Goal: Find specific page/section: Find specific page/section

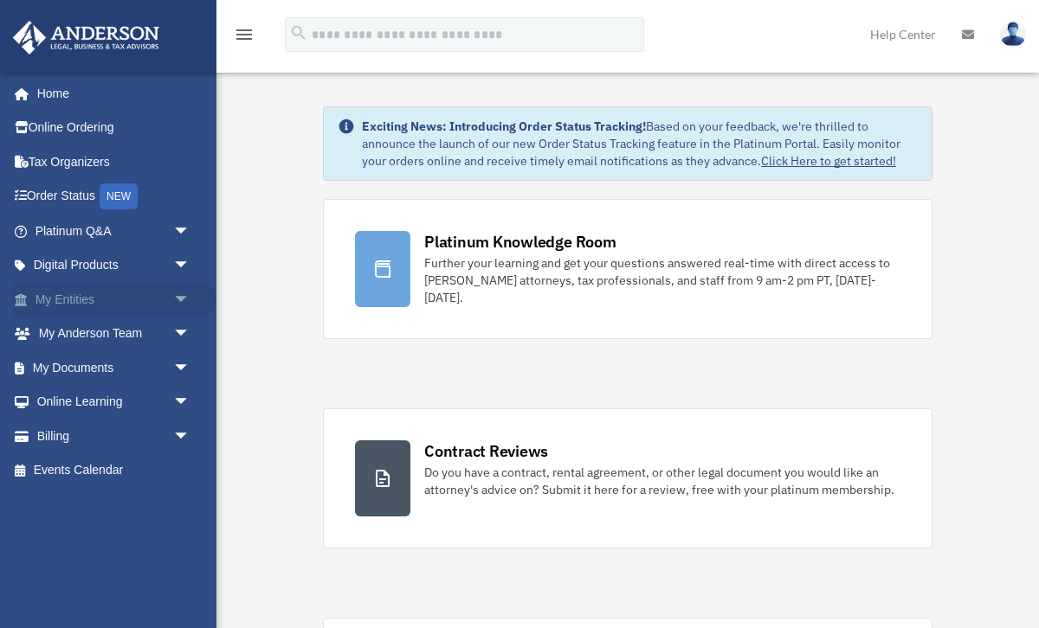
click at [82, 304] on link "My Entities arrow_drop_down" at bounding box center [114, 299] width 204 height 35
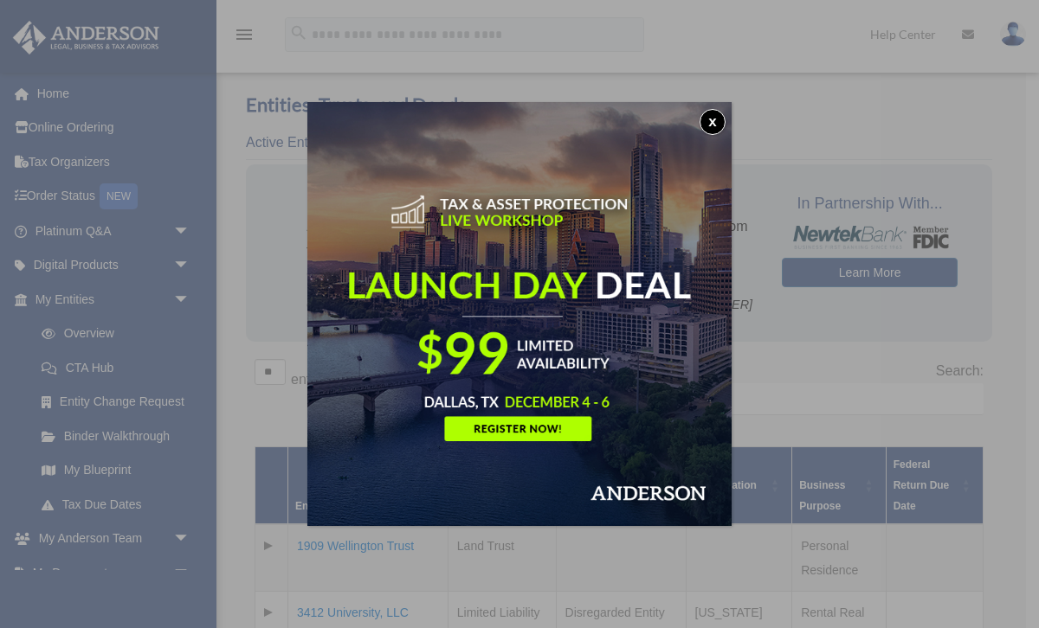
click at [711, 120] on button "x" at bounding box center [712, 122] width 26 height 26
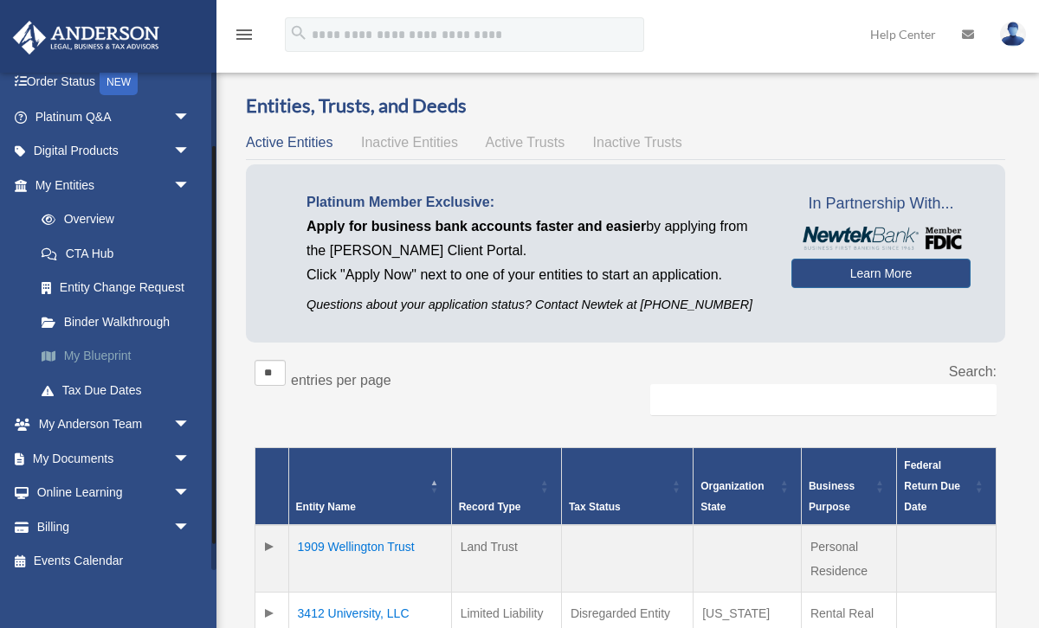
scroll to position [126, 0]
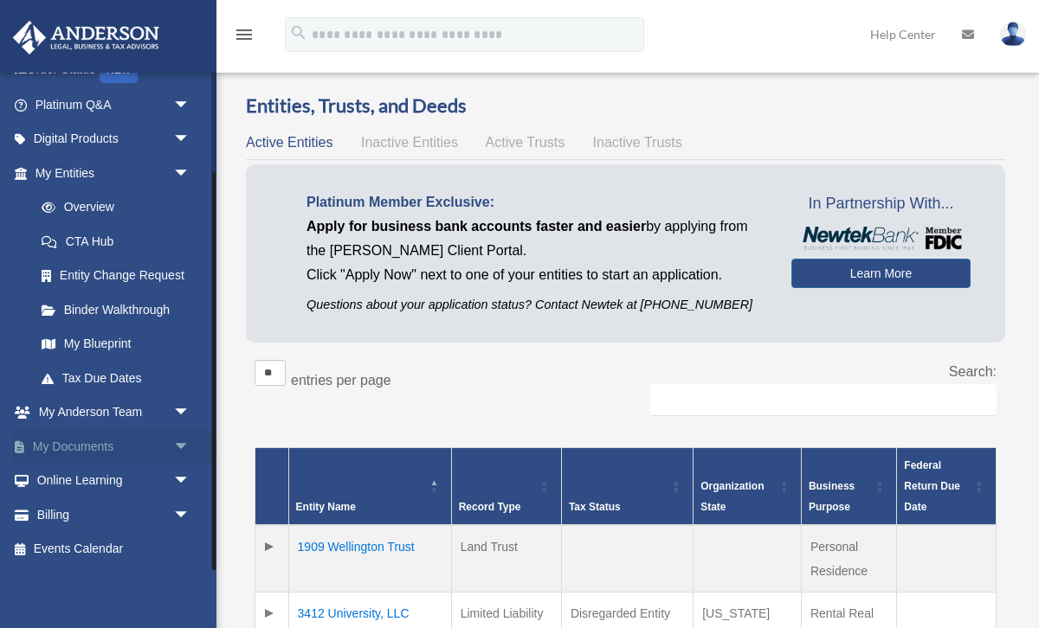
click at [99, 452] on link "My Documents arrow_drop_down" at bounding box center [114, 446] width 204 height 35
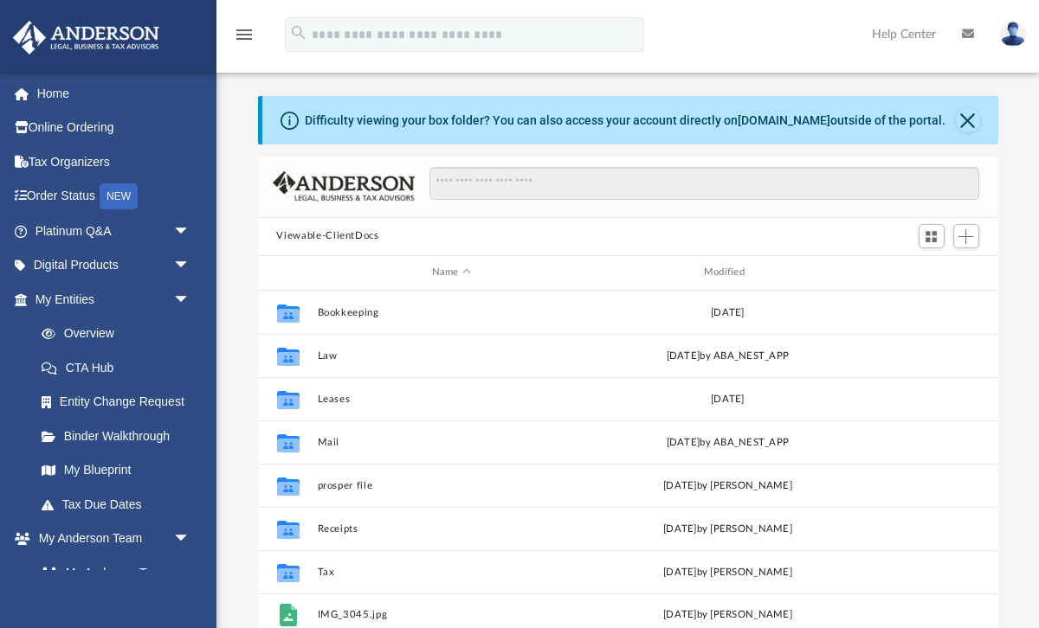
scroll to position [393, 740]
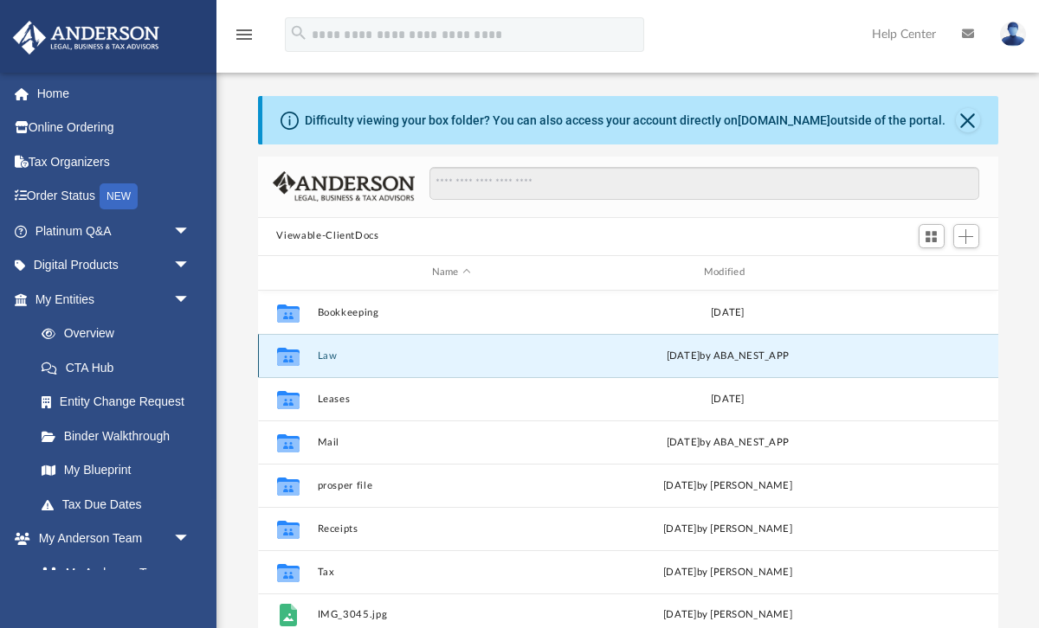
click at [333, 356] on button "Law" at bounding box center [451, 355] width 268 height 11
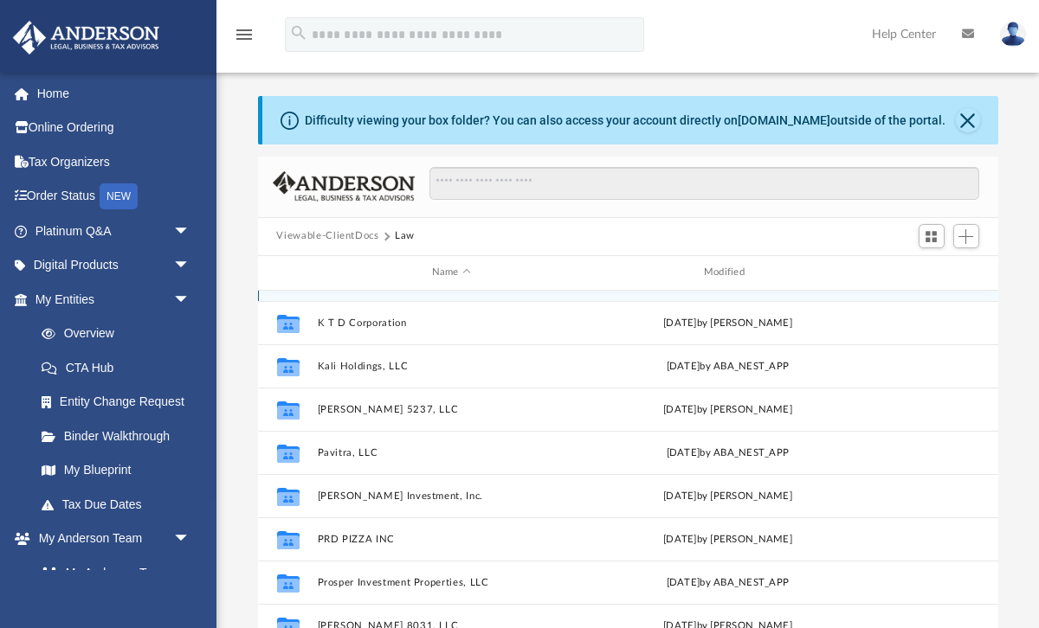
scroll to position [266, 0]
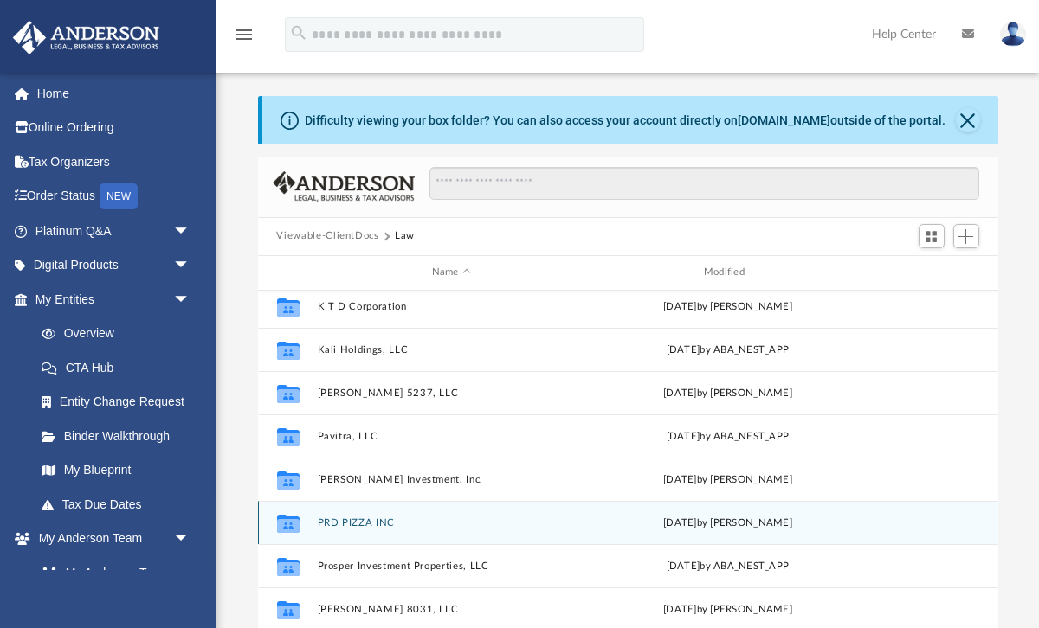
click at [383, 521] on button "PRD PIZZA INC" at bounding box center [451, 522] width 268 height 11
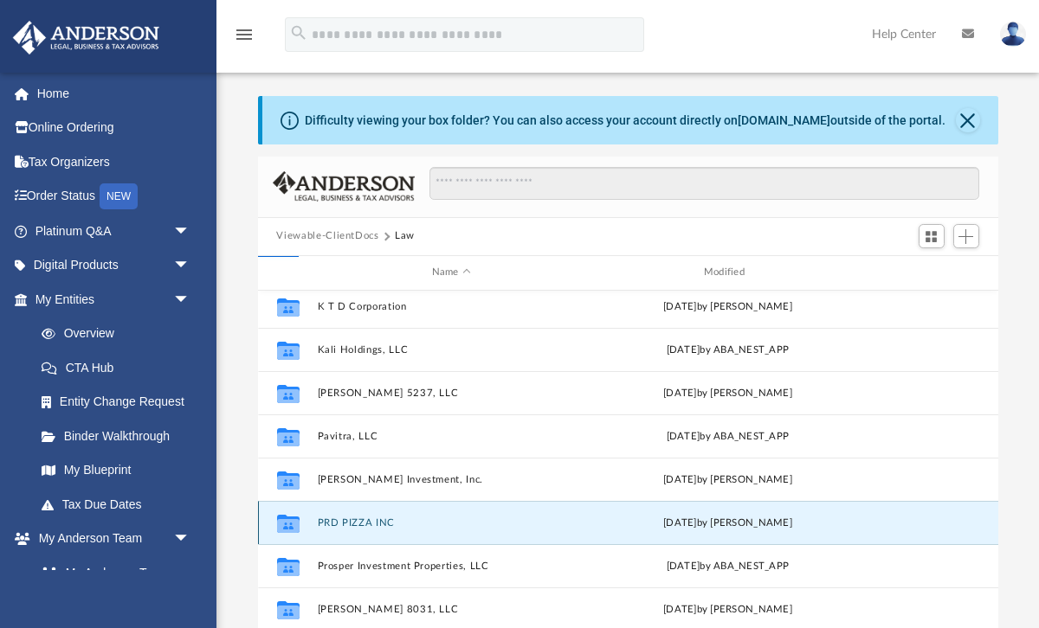
scroll to position [0, 0]
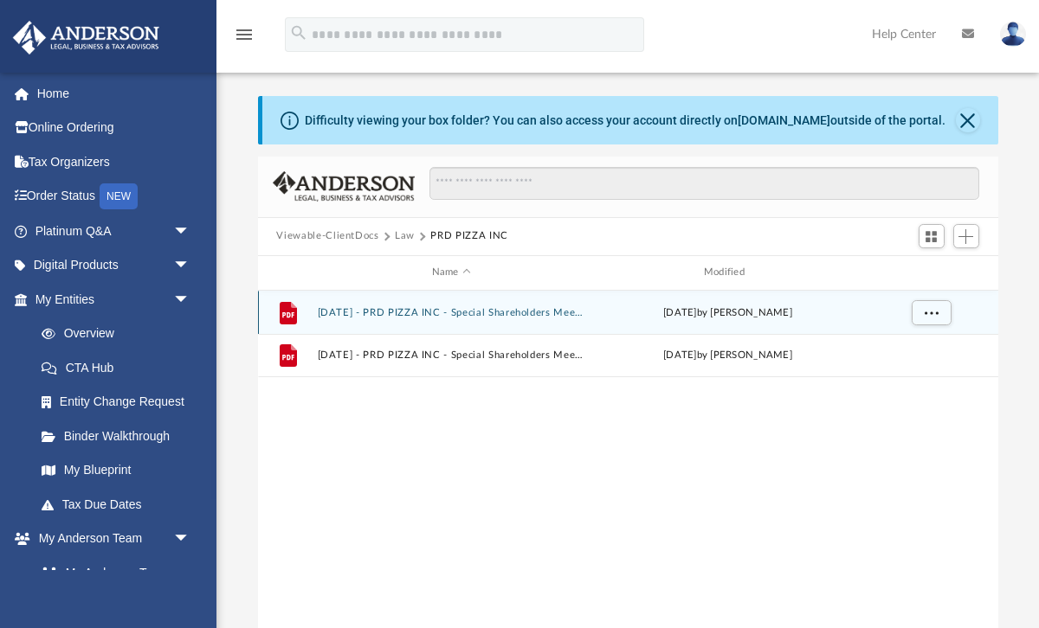
click at [479, 305] on div "File 2021.12.14 - PRD PIZZA INC - Special Shareholders Meeting - DocuSigned.pdf…" at bounding box center [628, 312] width 740 height 43
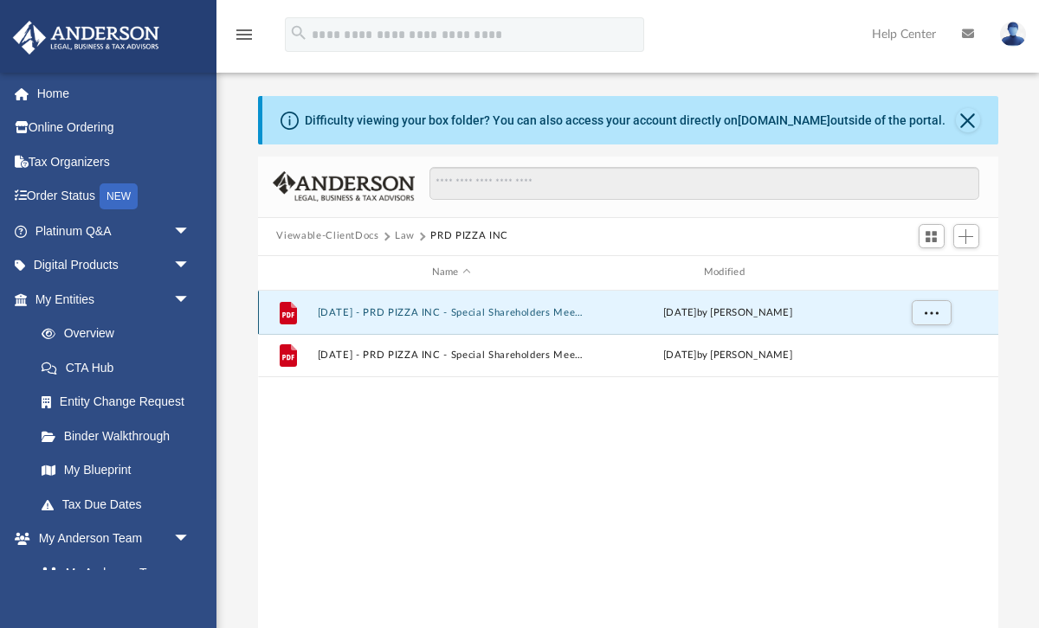
click at [467, 314] on button "2021.12.14 - PRD PIZZA INC - Special Shareholders Meeting - DocuSigned.pdf" at bounding box center [451, 311] width 268 height 11
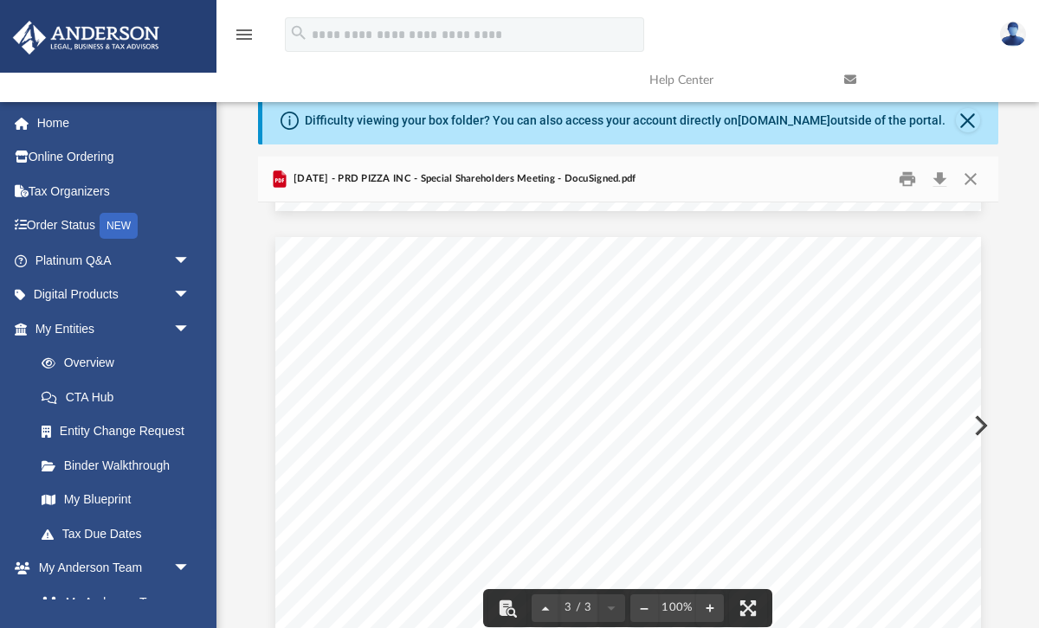
scroll to position [1653, 0]
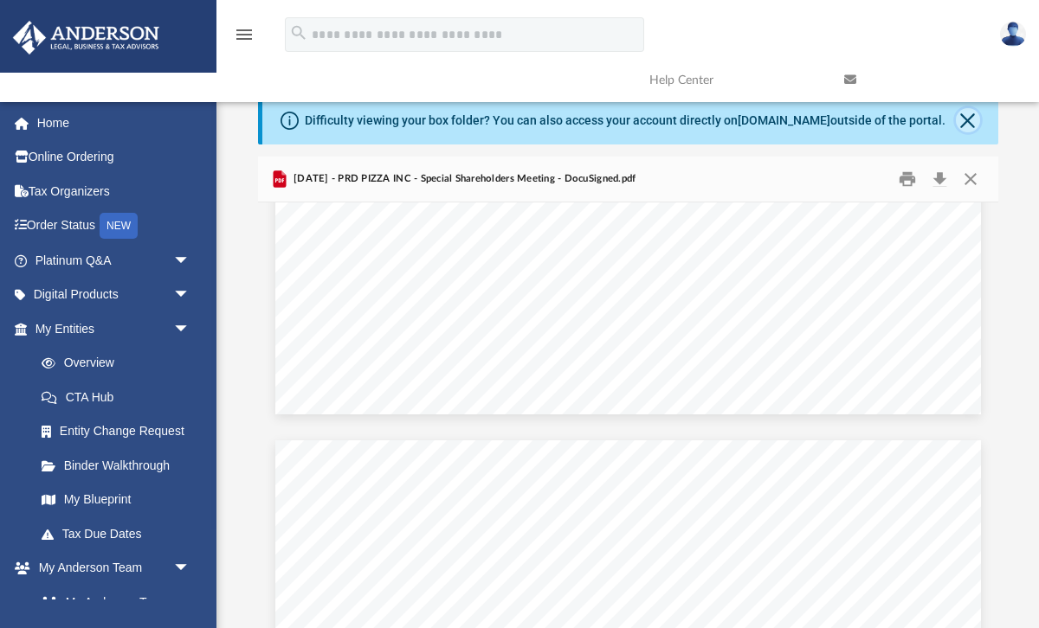
click at [968, 125] on button "Close" at bounding box center [968, 120] width 24 height 24
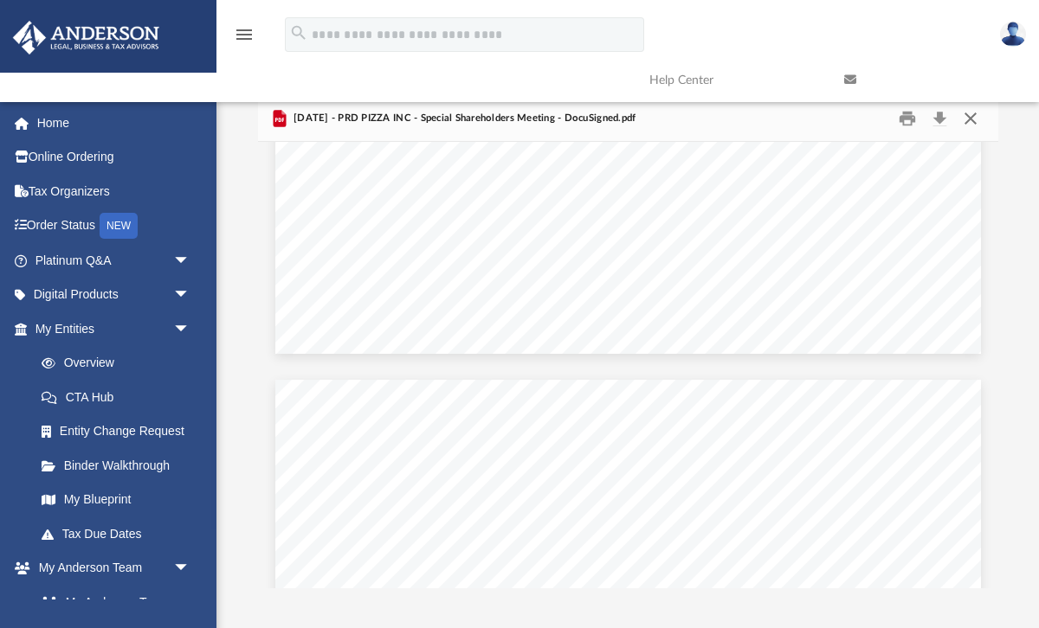
click at [971, 120] on button "Close" at bounding box center [970, 118] width 31 height 27
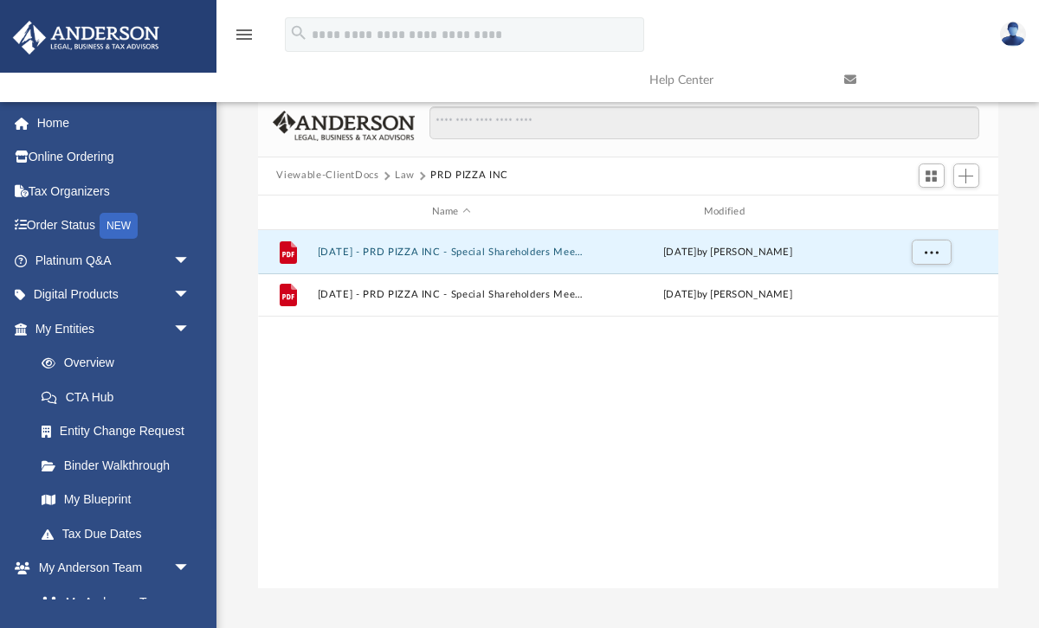
click at [398, 175] on button "Law" at bounding box center [405, 176] width 20 height 16
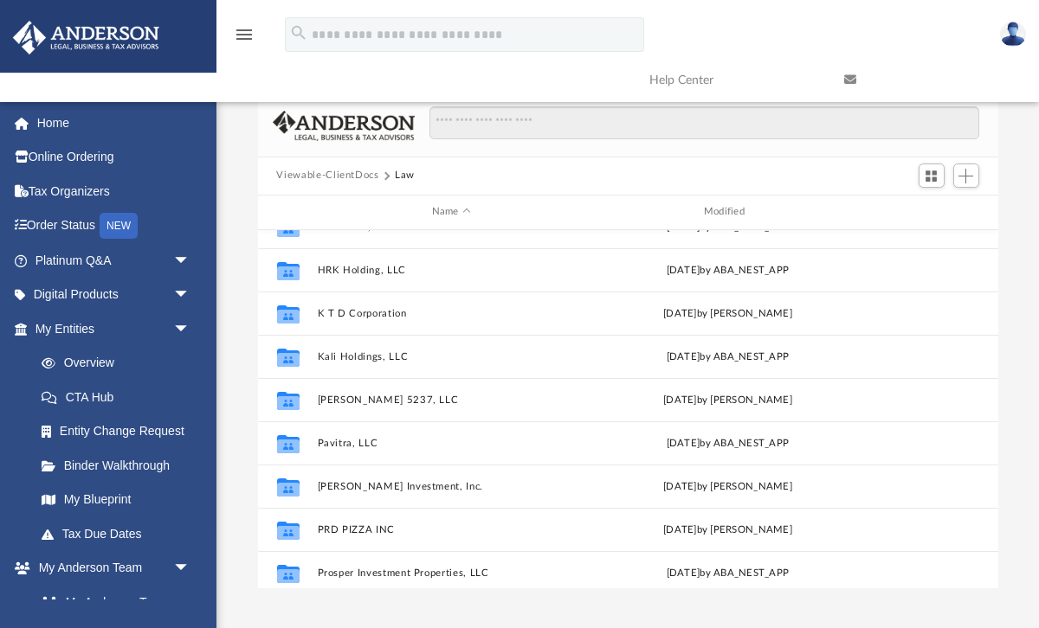
scroll to position [195, 0]
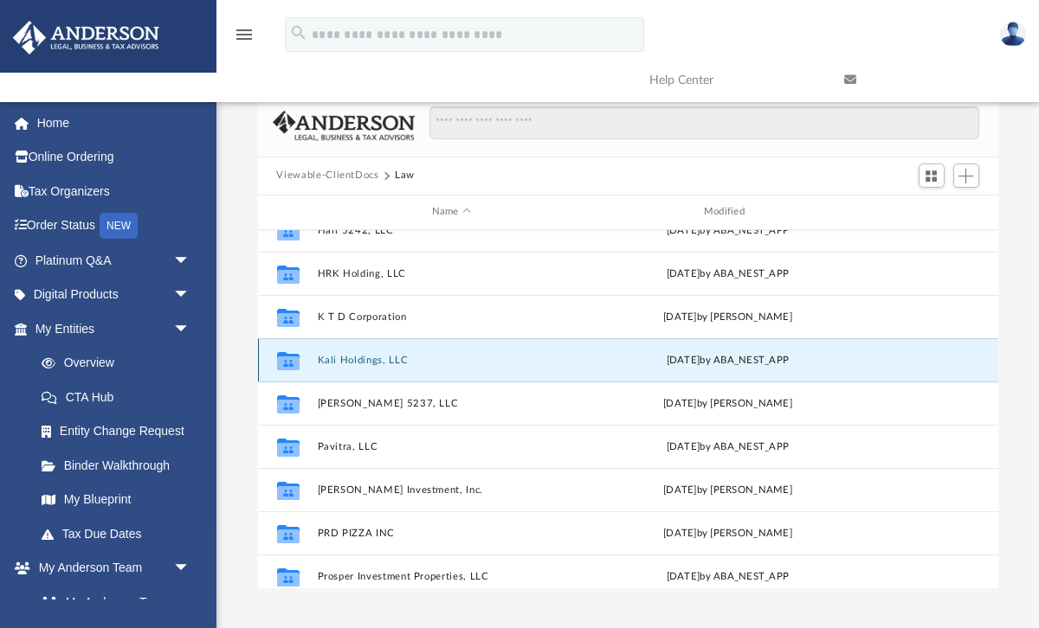
click at [397, 364] on button "Kali Holdings, LLC" at bounding box center [451, 359] width 268 height 11
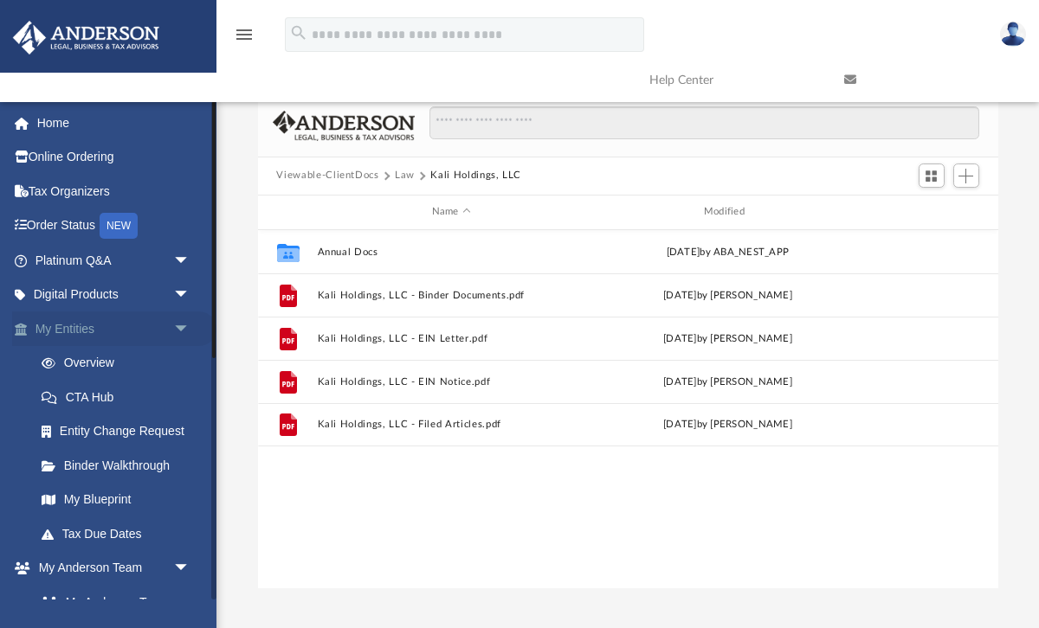
click at [85, 330] on link "My Entities arrow_drop_down" at bounding box center [114, 329] width 204 height 35
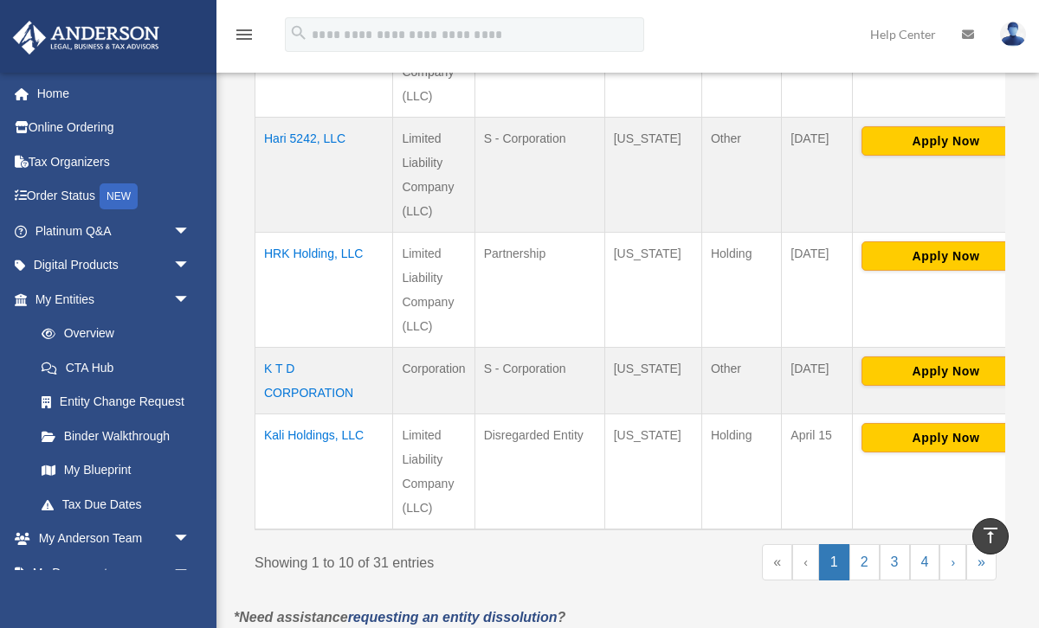
scroll to position [1170, 0]
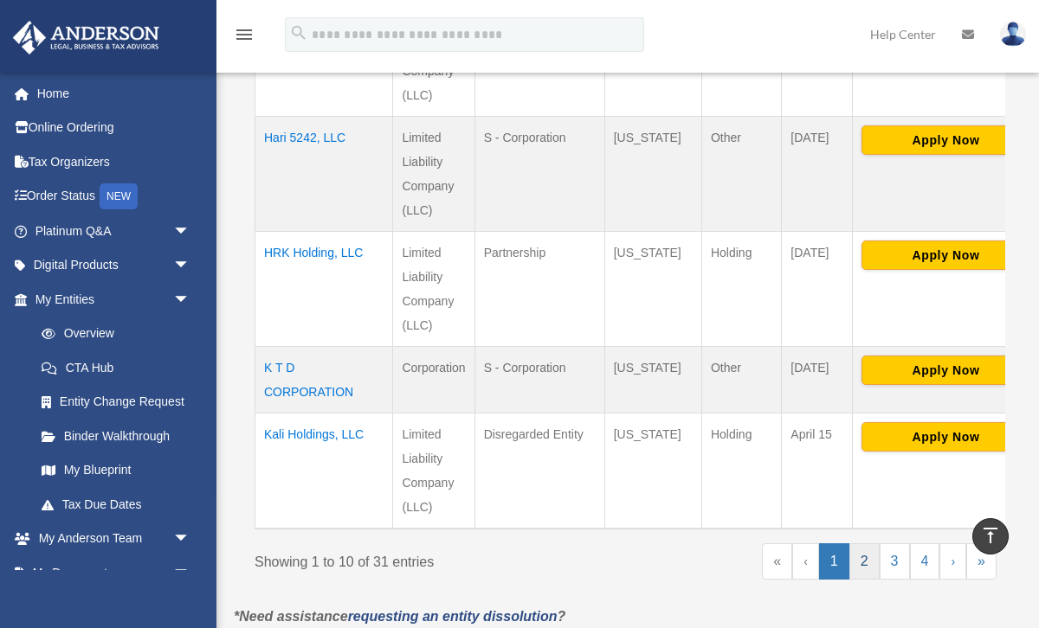
click at [864, 544] on link "2" at bounding box center [864, 562] width 30 height 36
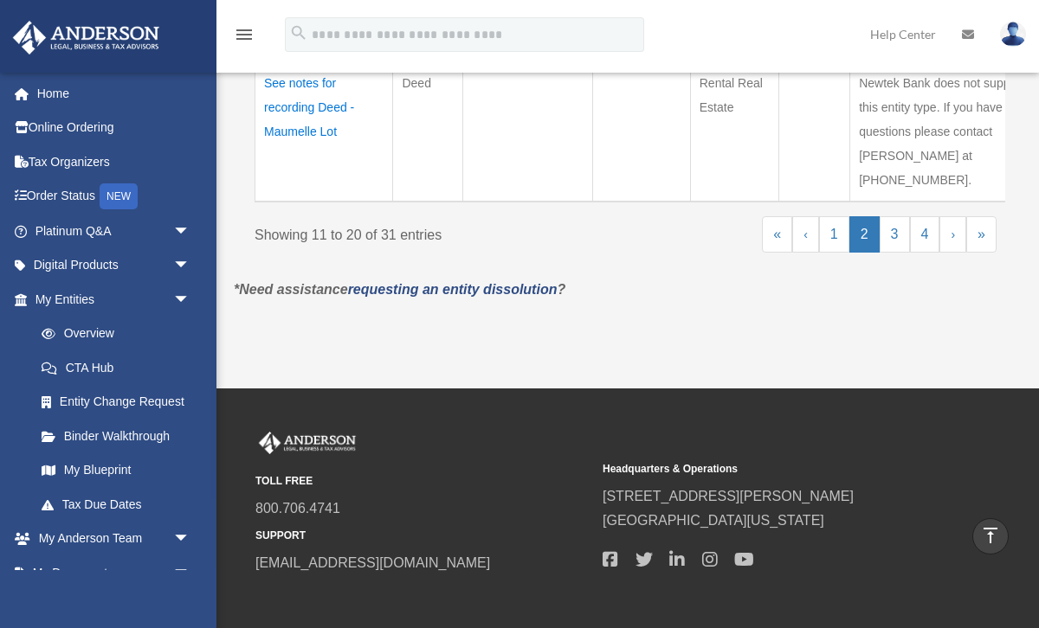
scroll to position [1695, 0]
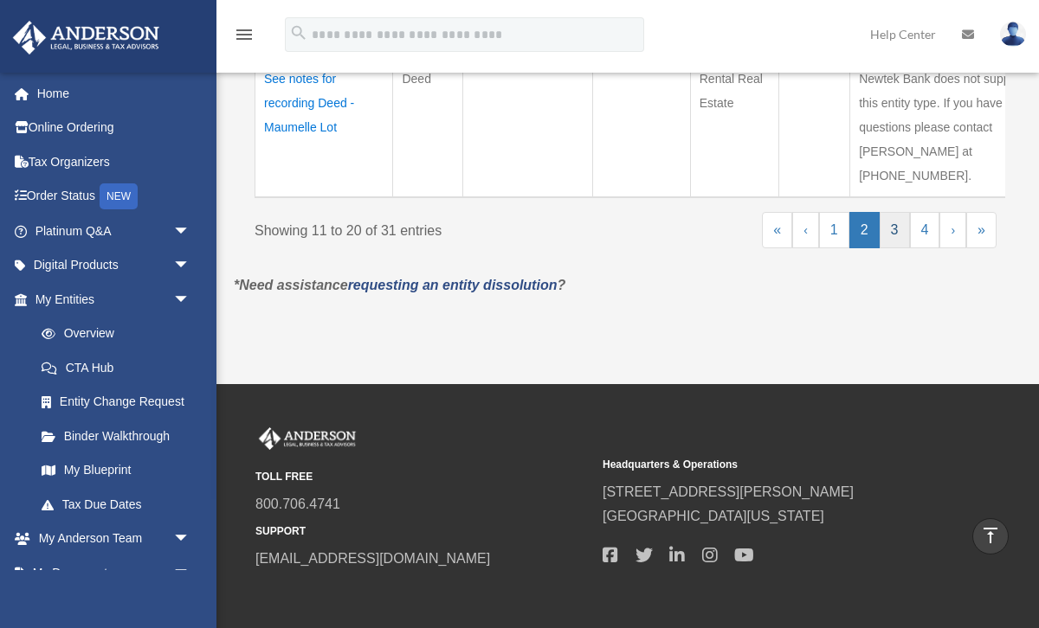
click at [894, 234] on link "3" at bounding box center [895, 230] width 30 height 36
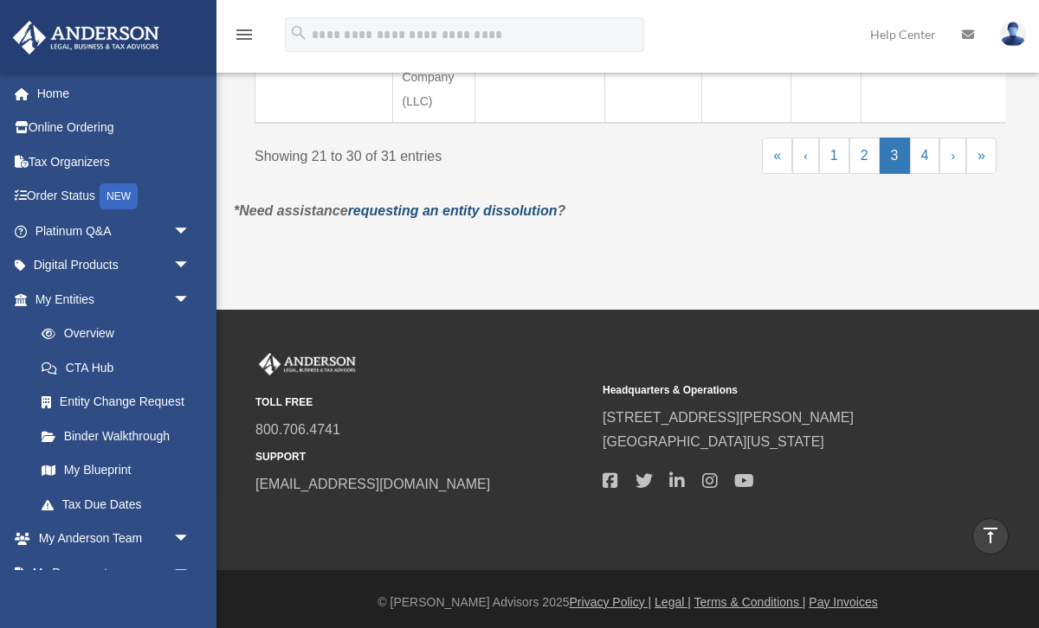
click at [451, 204] on link "requesting an entity dissolution" at bounding box center [452, 210] width 209 height 15
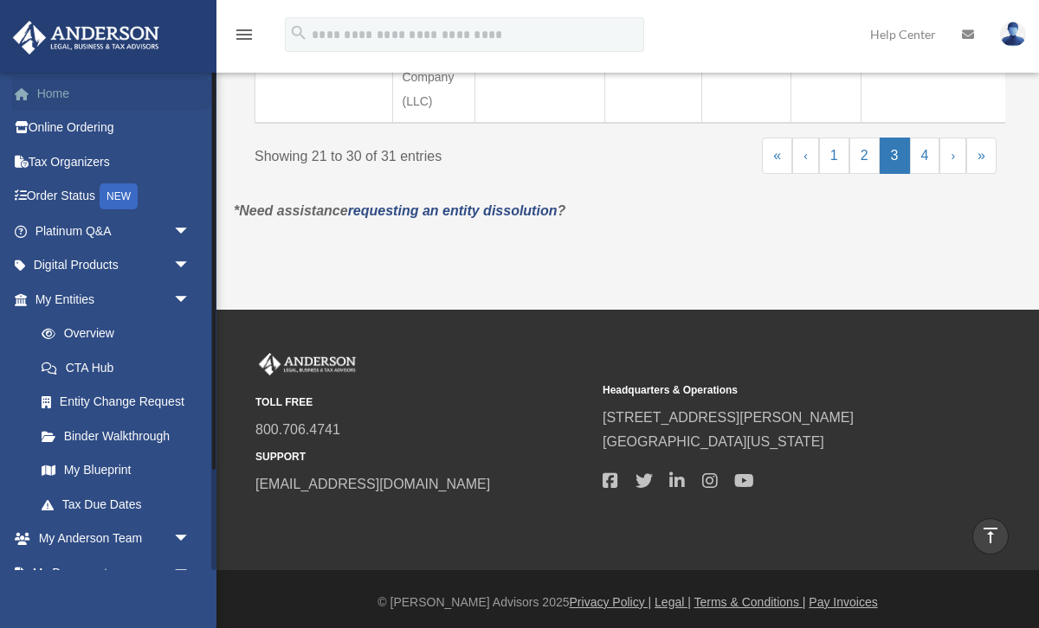
click at [125, 93] on link "Home" at bounding box center [114, 93] width 204 height 35
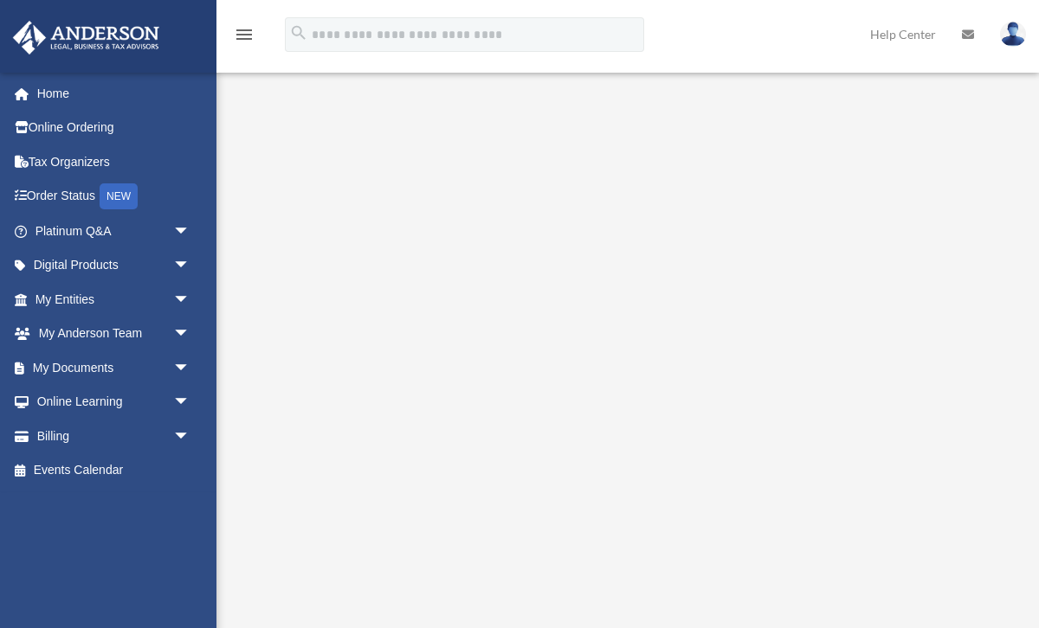
scroll to position [157, 0]
click at [1008, 41] on img at bounding box center [1013, 34] width 26 height 25
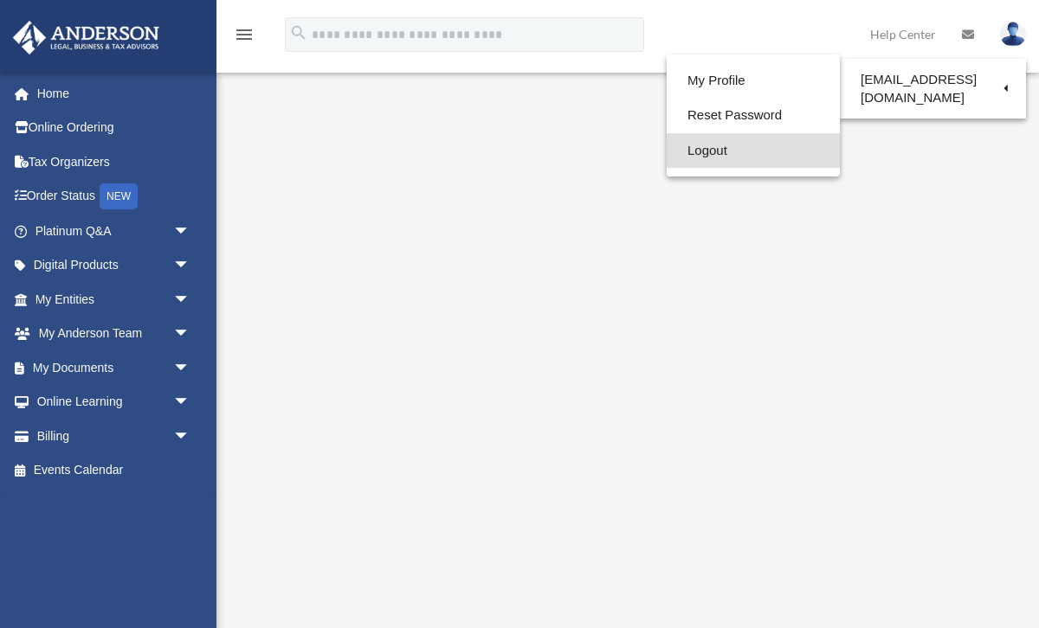
click at [707, 153] on link "Logout" at bounding box center [753, 150] width 173 height 35
